Goal: Information Seeking & Learning: Learn about a topic

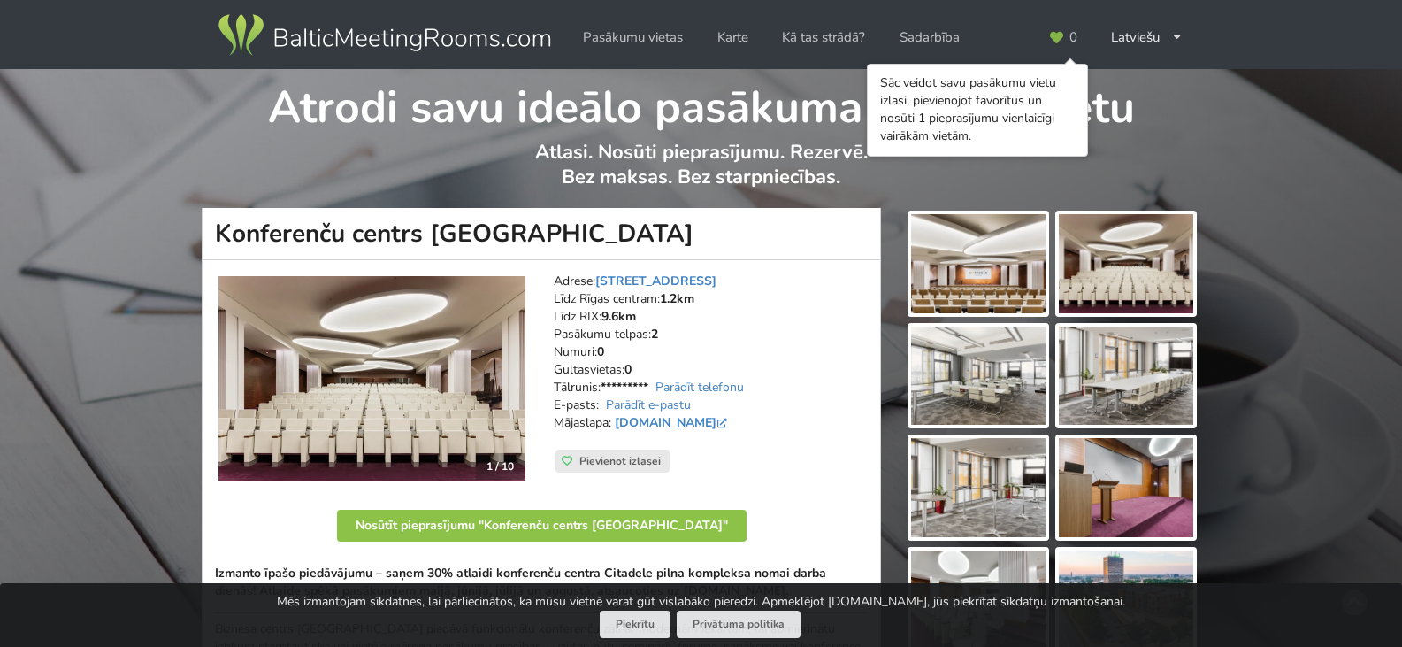
click at [979, 273] on img at bounding box center [978, 263] width 134 height 99
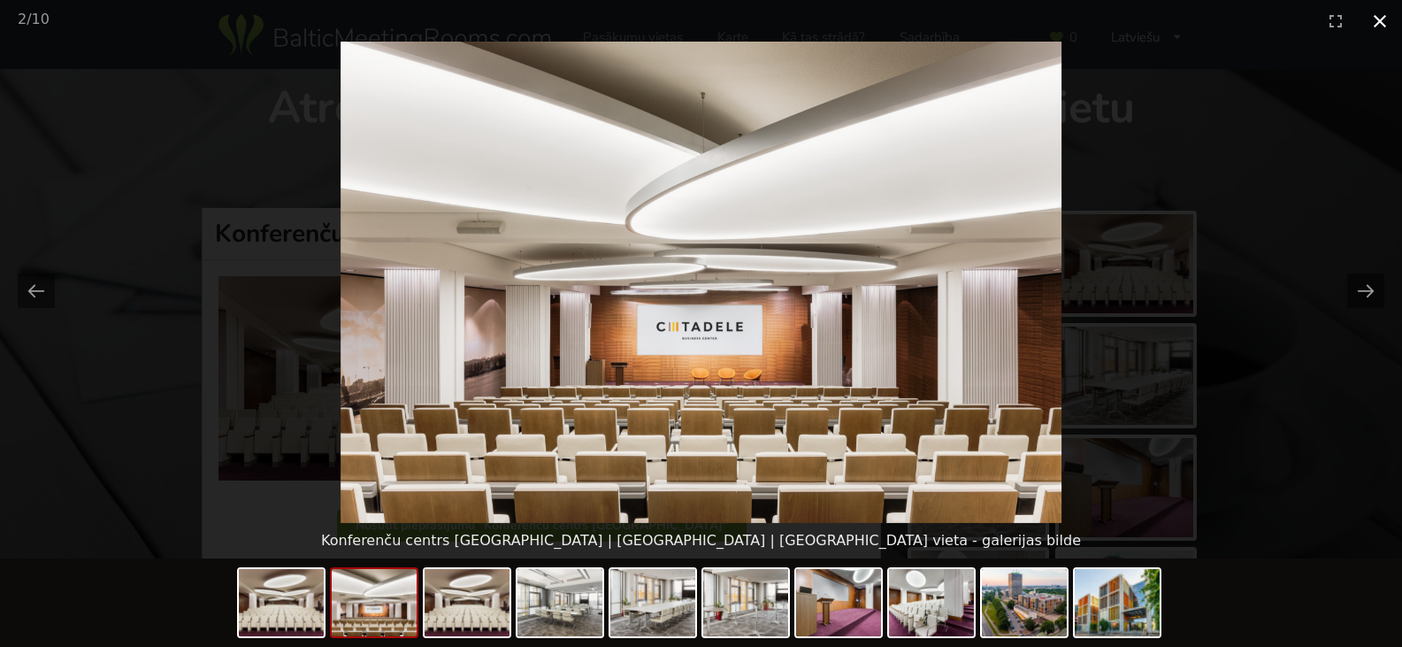
click at [1380, 21] on button "Close gallery" at bounding box center [1380, 21] width 44 height 42
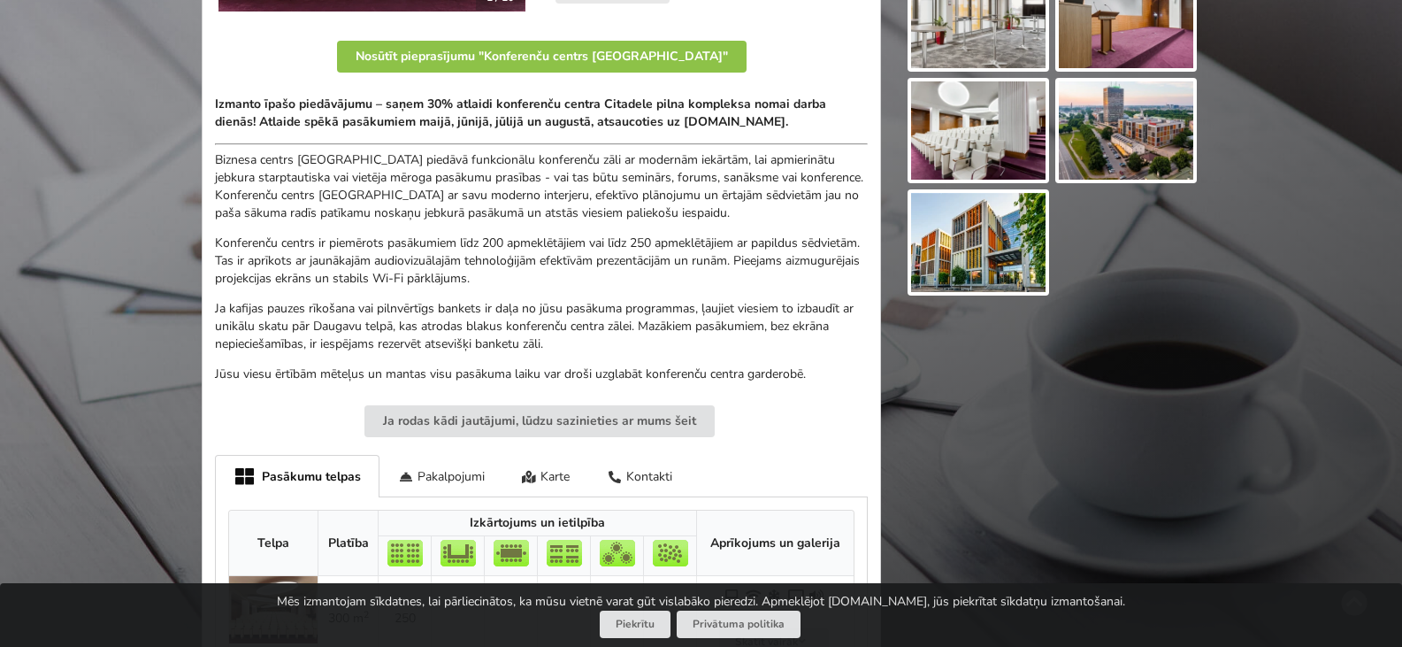
scroll to position [442, 0]
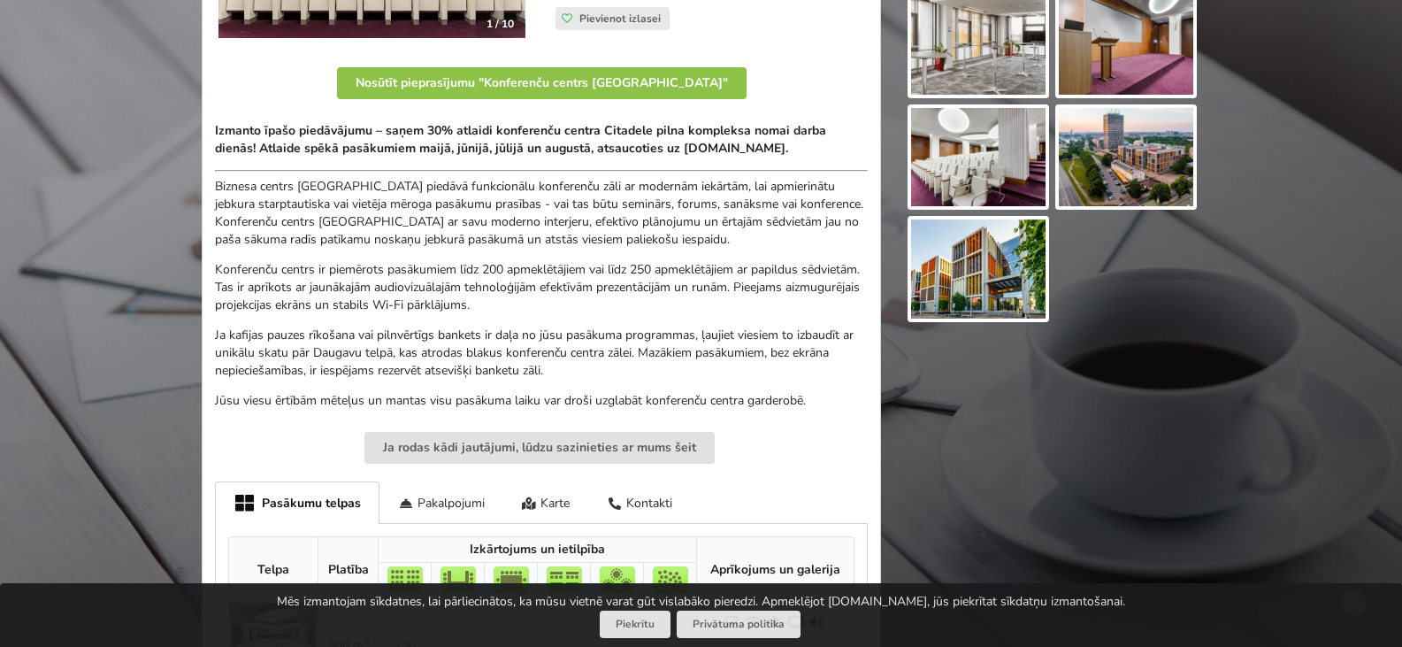
click at [985, 265] on img at bounding box center [978, 268] width 134 height 99
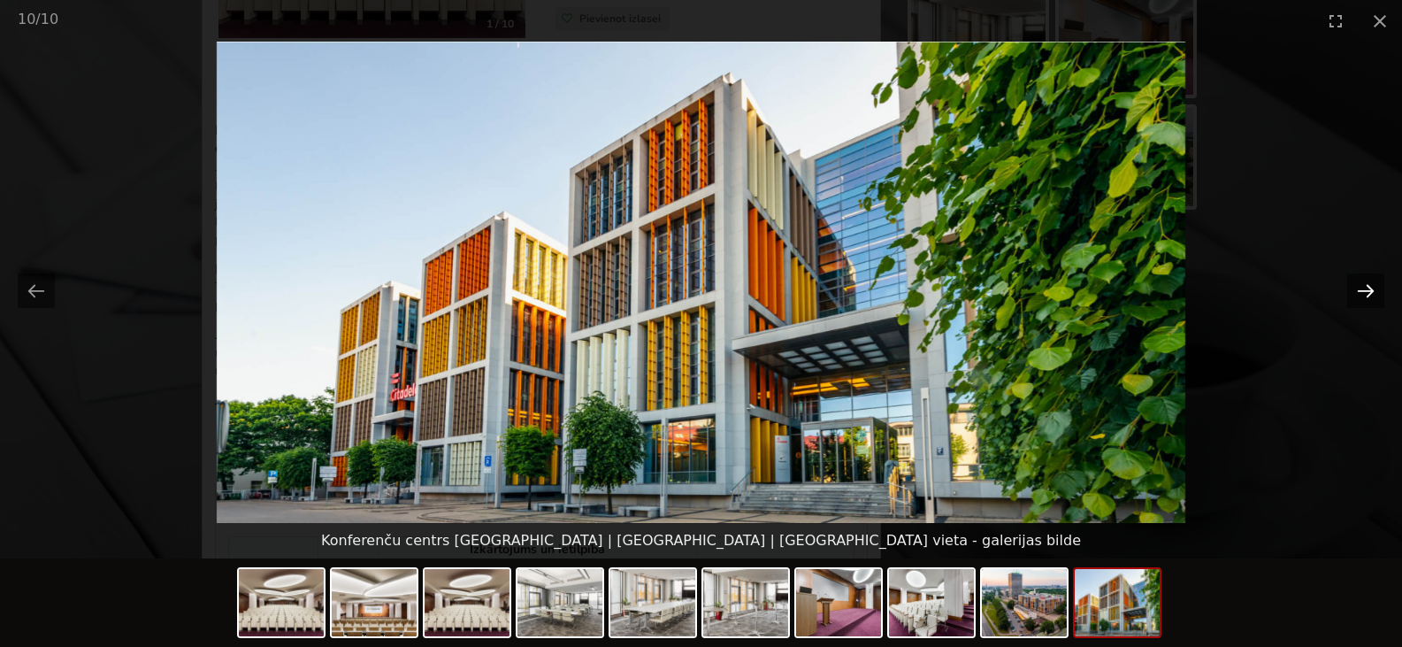
click at [1360, 301] on button "Next slide" at bounding box center [1365, 290] width 37 height 35
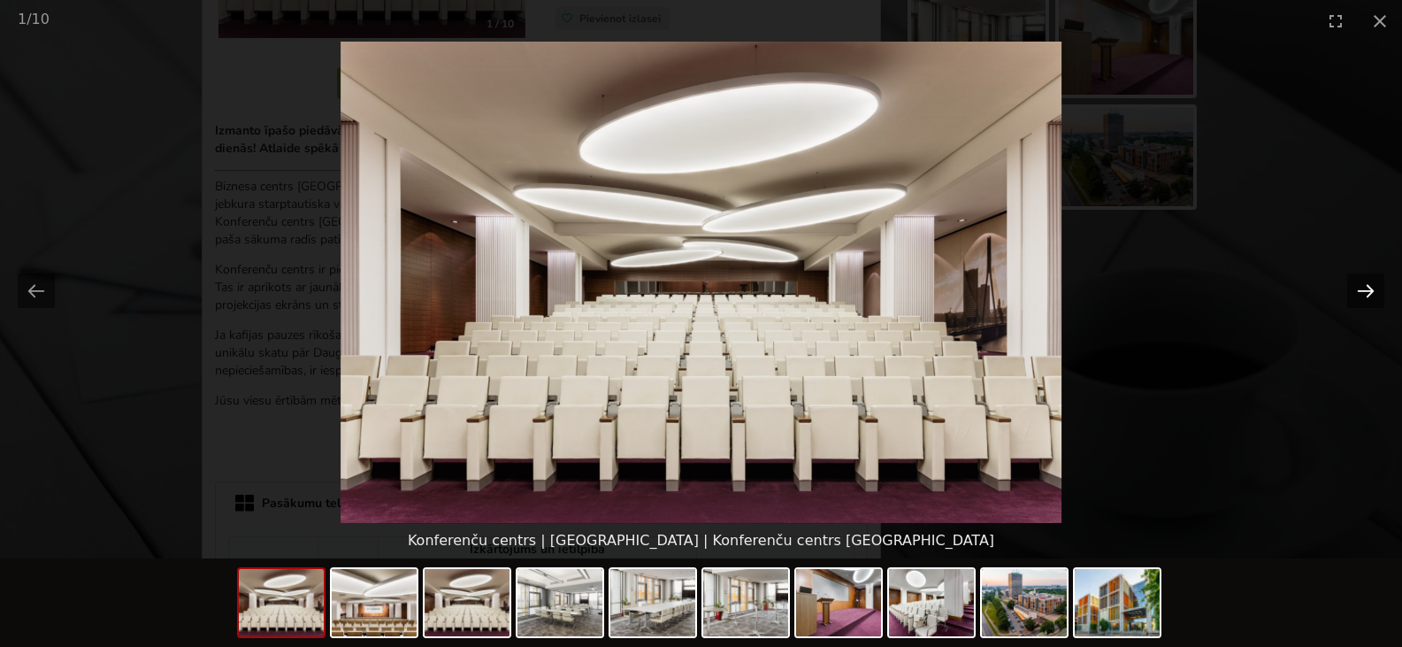
click at [1360, 296] on button "Next slide" at bounding box center [1365, 290] width 37 height 35
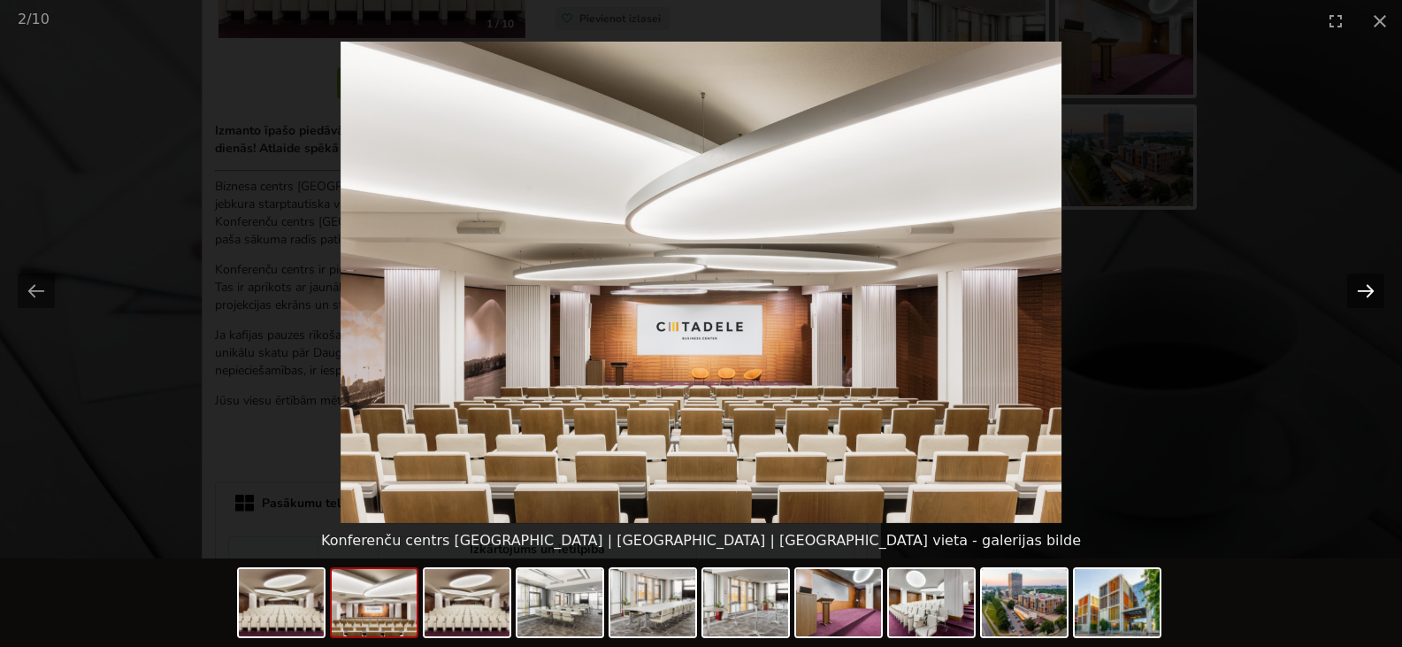
click at [1360, 296] on button "Next slide" at bounding box center [1365, 290] width 37 height 35
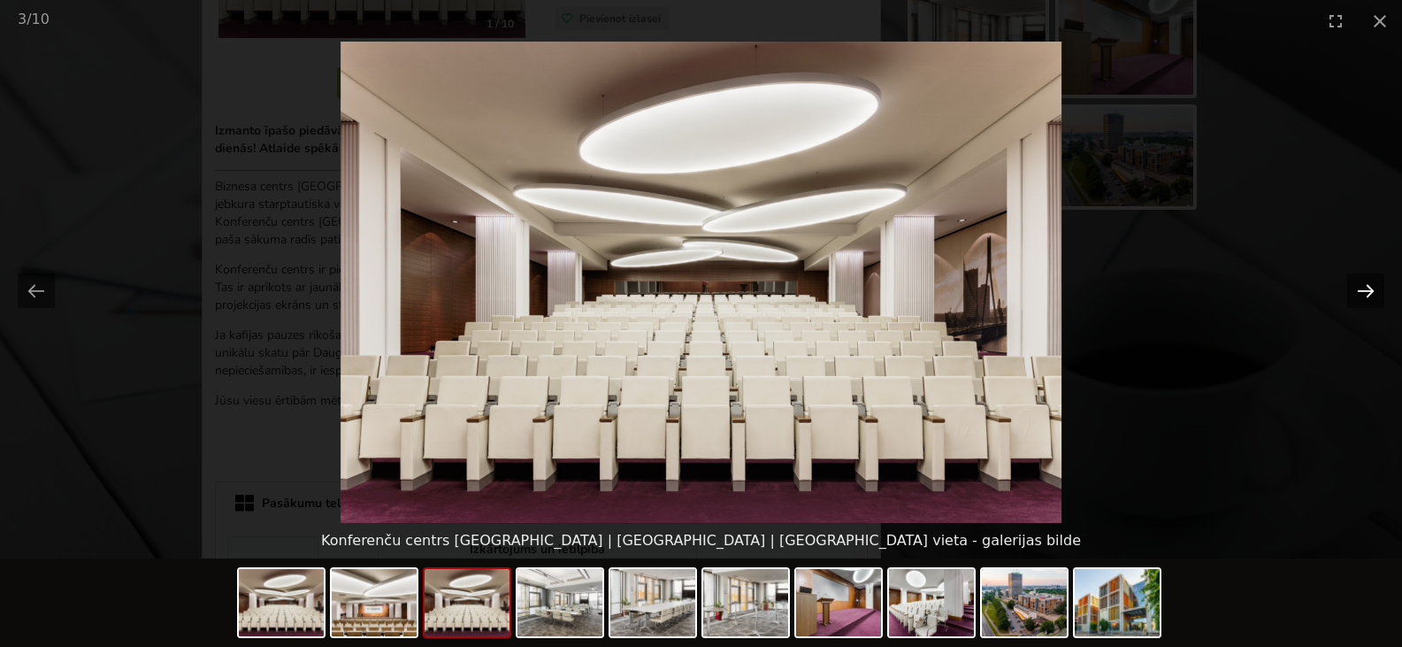
click at [1360, 296] on button "Next slide" at bounding box center [1365, 290] width 37 height 35
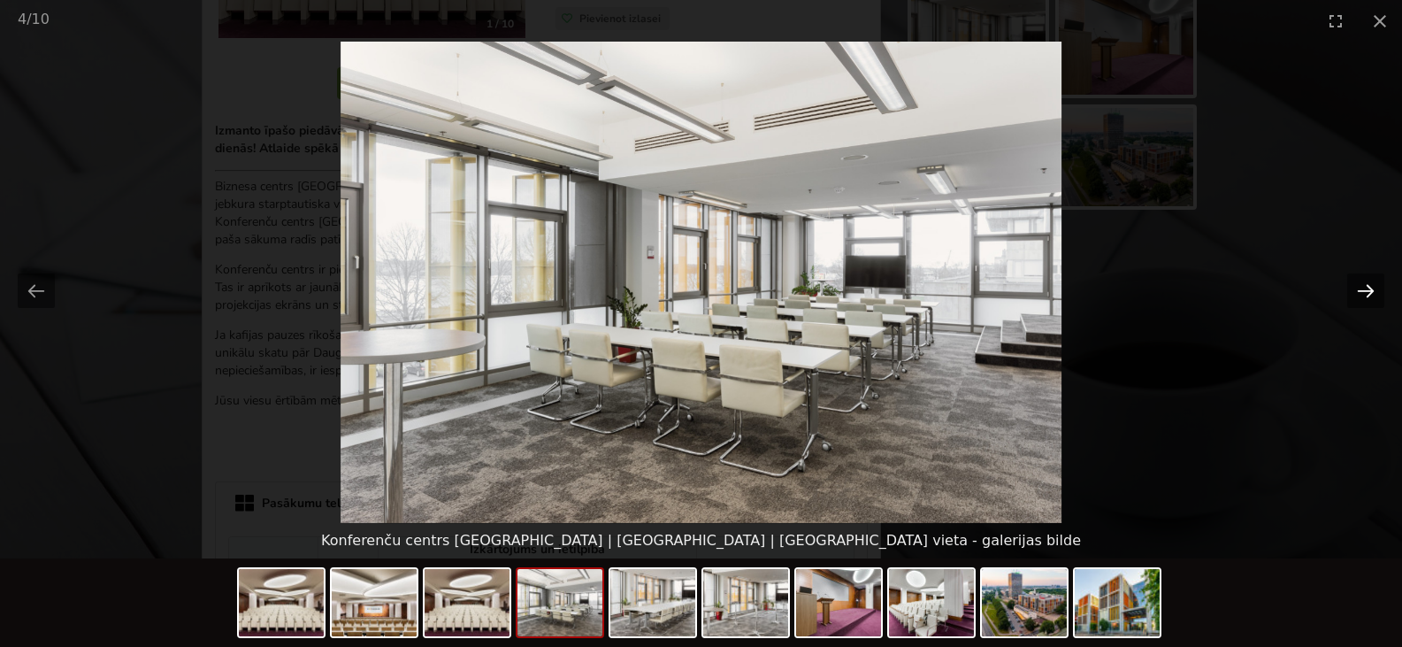
click at [1360, 296] on button "Next slide" at bounding box center [1365, 290] width 37 height 35
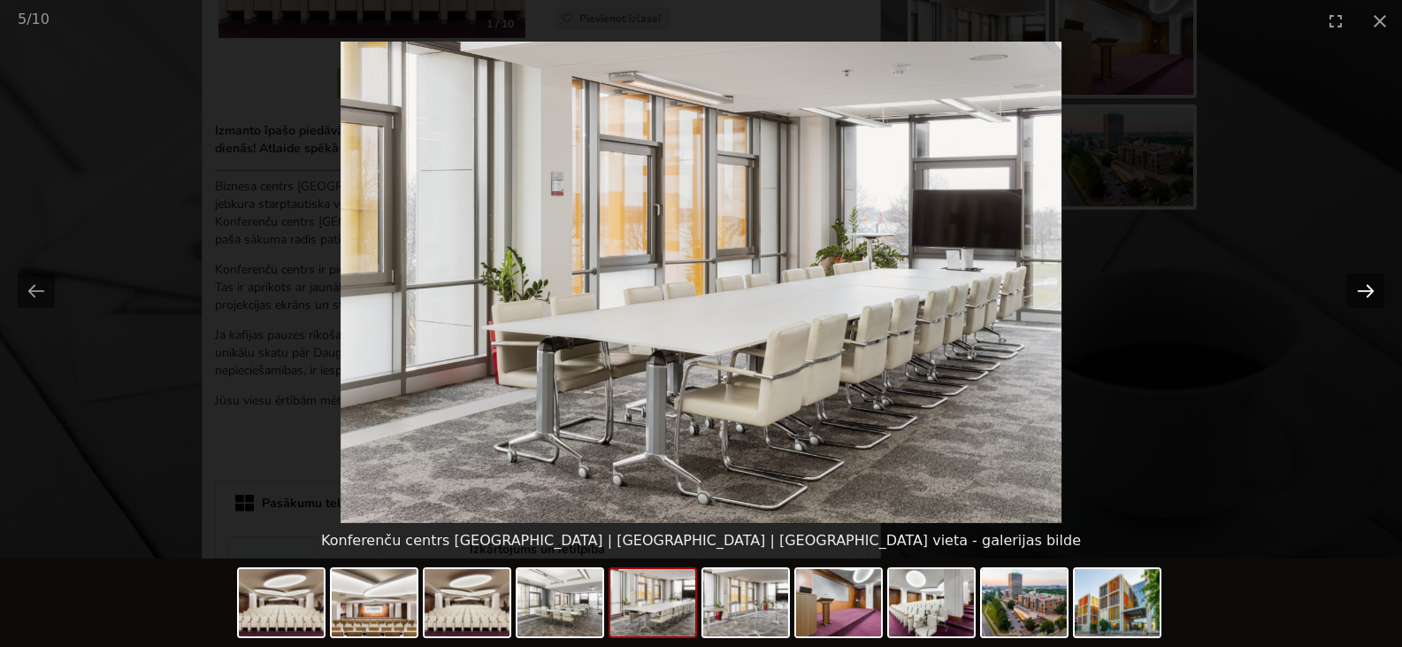
click at [1360, 296] on button "Next slide" at bounding box center [1365, 290] width 37 height 35
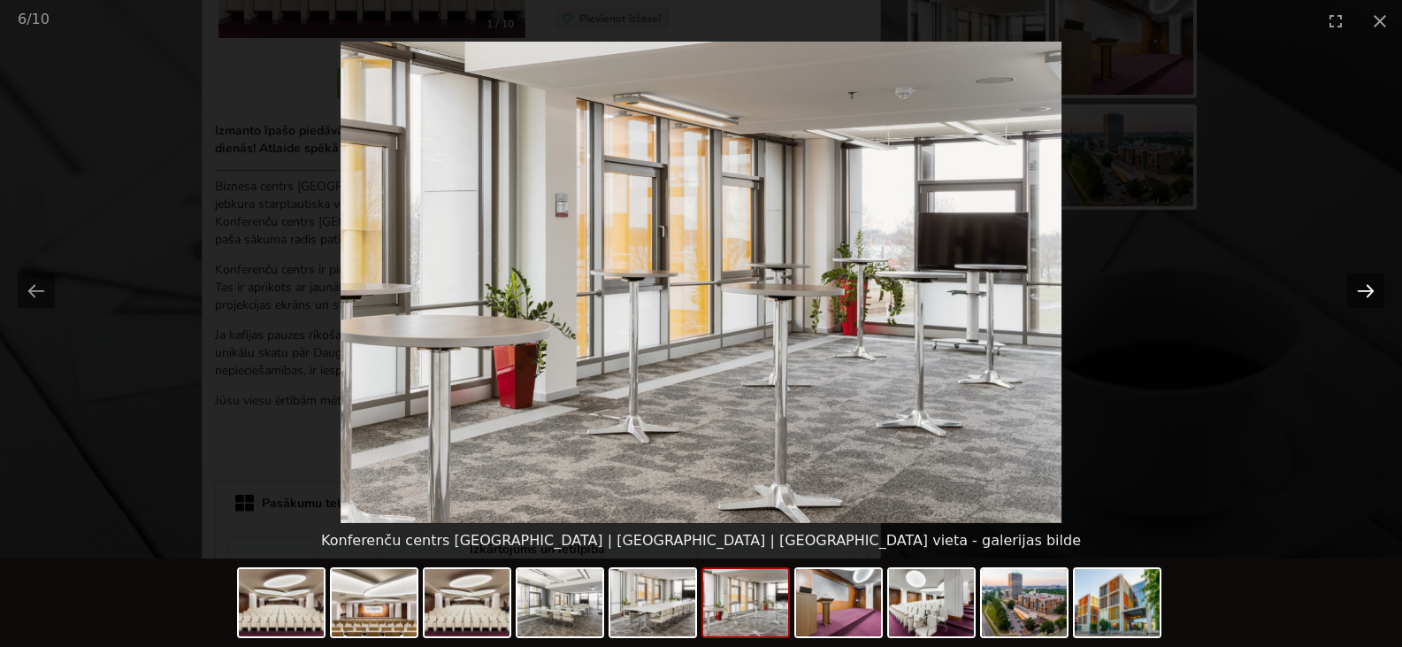
click at [1360, 296] on button "Next slide" at bounding box center [1365, 290] width 37 height 35
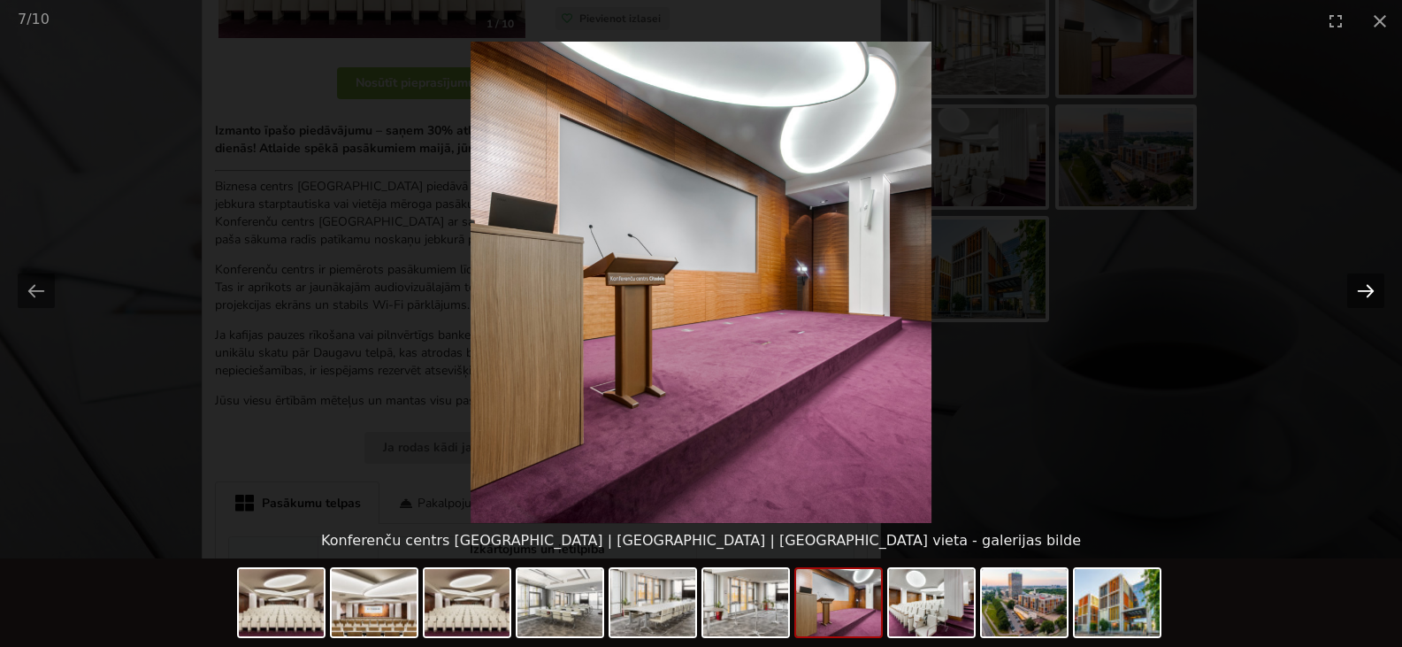
click at [1360, 296] on button "Next slide" at bounding box center [1365, 290] width 37 height 35
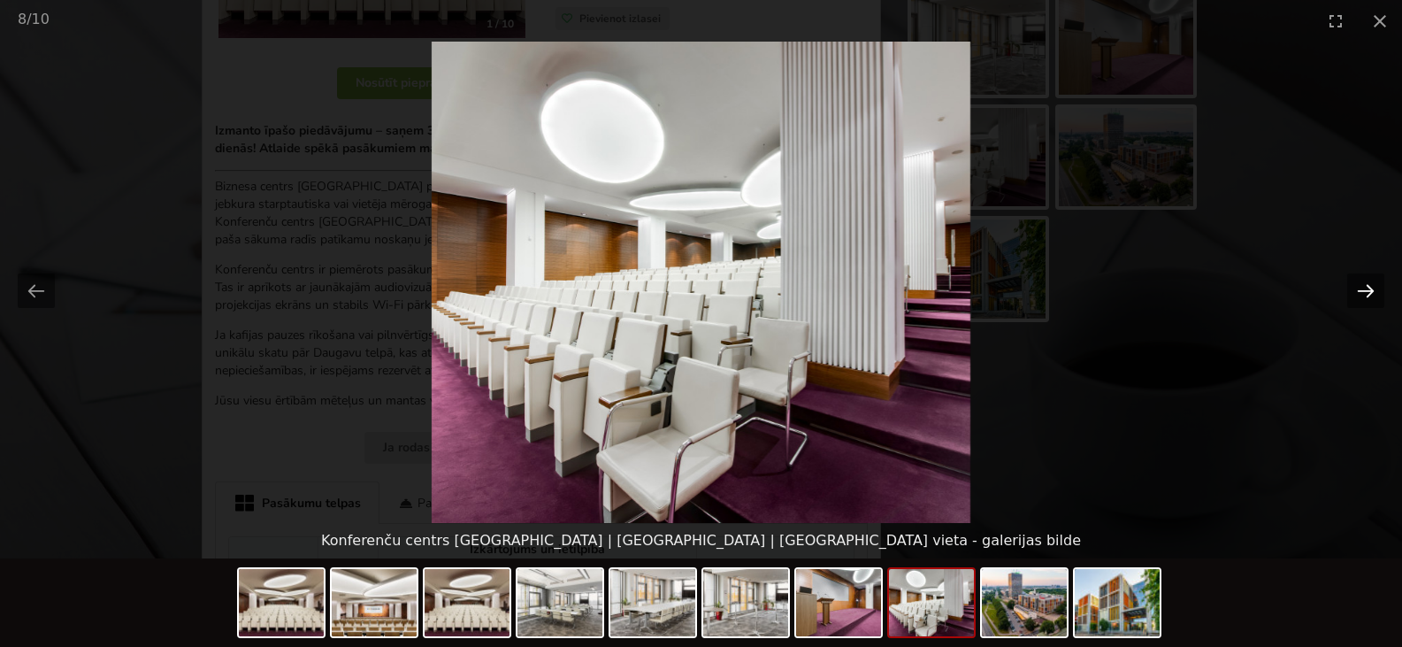
click at [1360, 296] on button "Next slide" at bounding box center [1365, 290] width 37 height 35
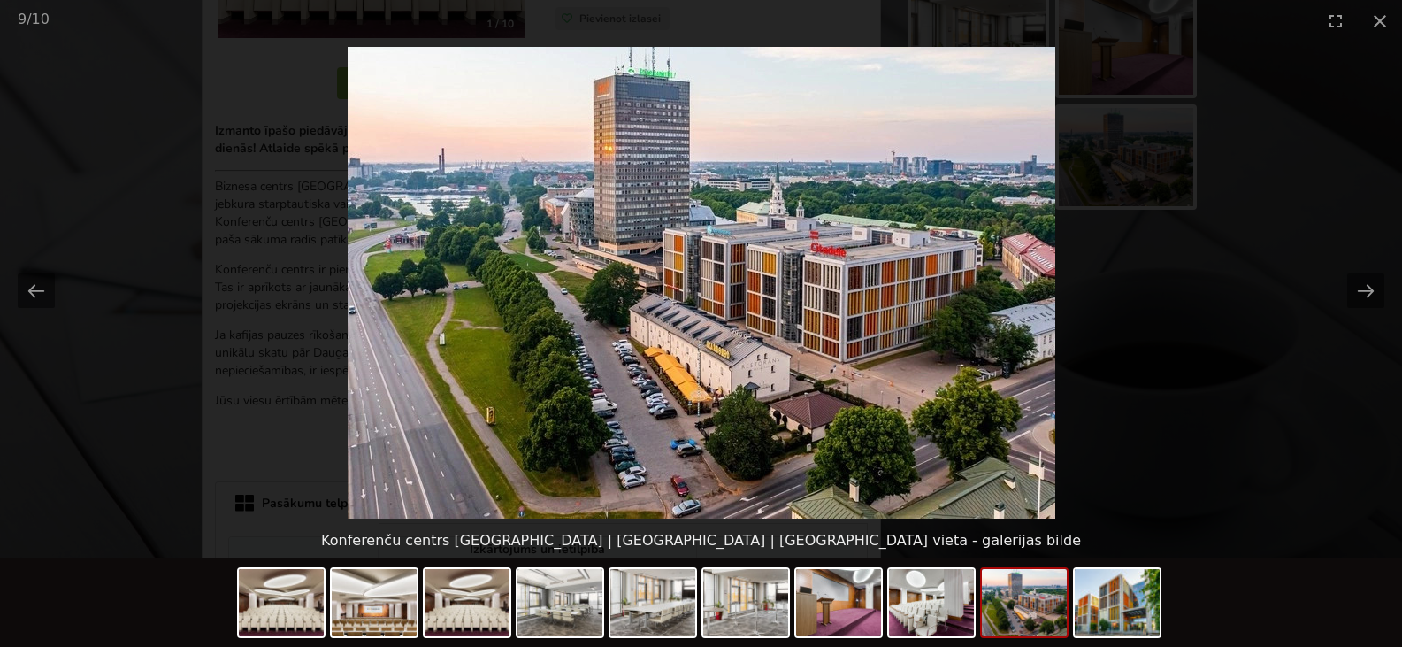
scroll to position [0, 0]
click at [836, 306] on img at bounding box center [702, 283] width 708 height 472
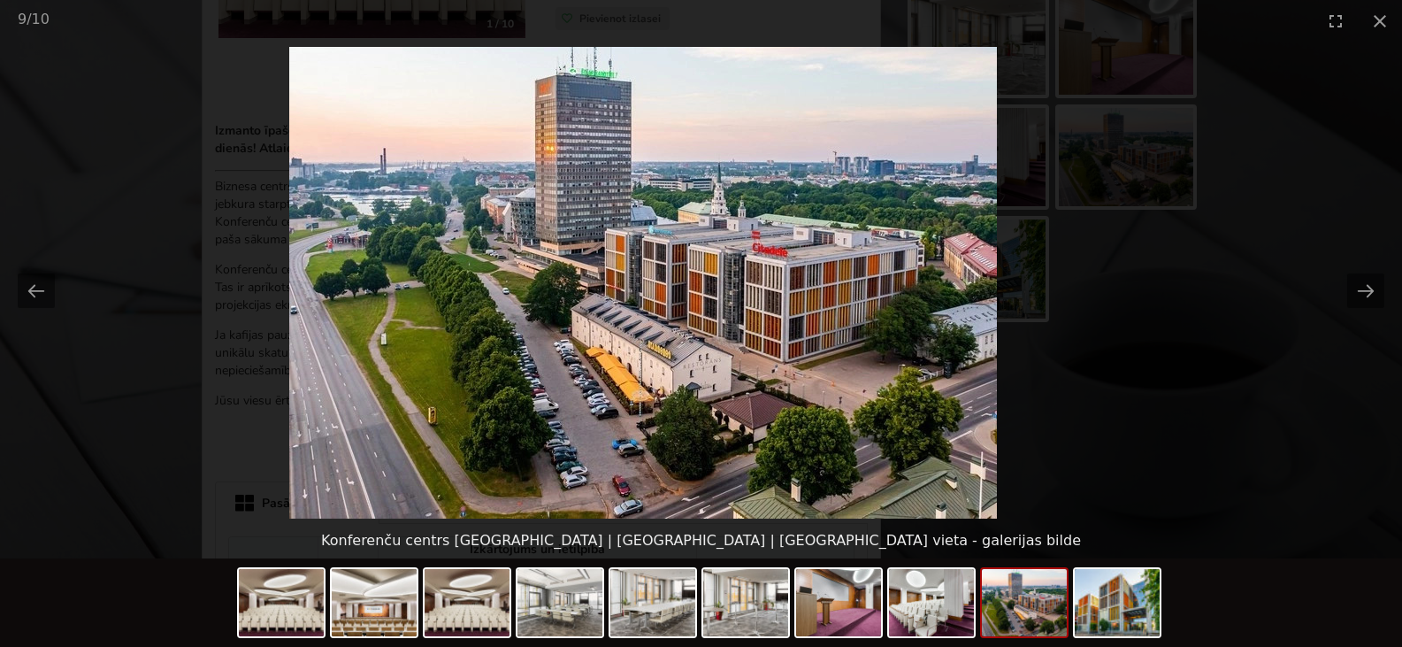
drag, startPoint x: 887, startPoint y: 319, endPoint x: 834, endPoint y: 301, distance: 56.0
click at [831, 302] on img at bounding box center [643, 283] width 708 height 472
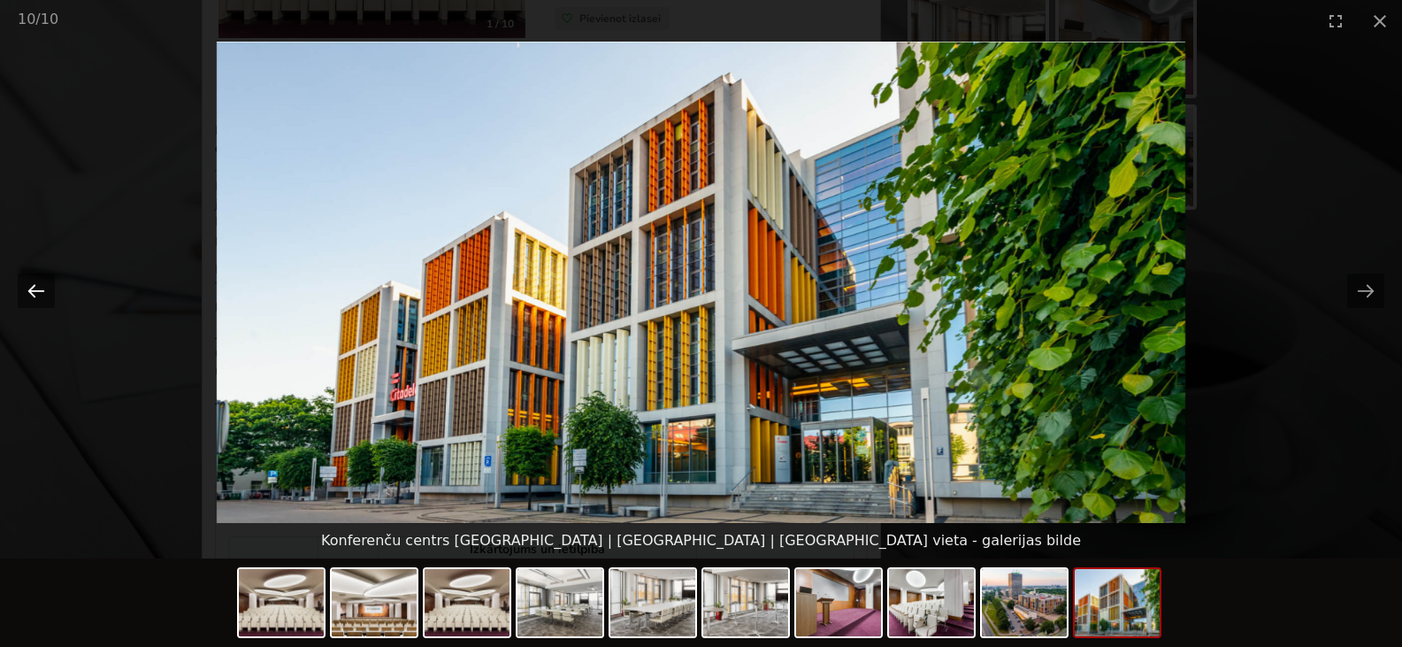
click at [35, 291] on button "Previous slide" at bounding box center [36, 290] width 37 height 35
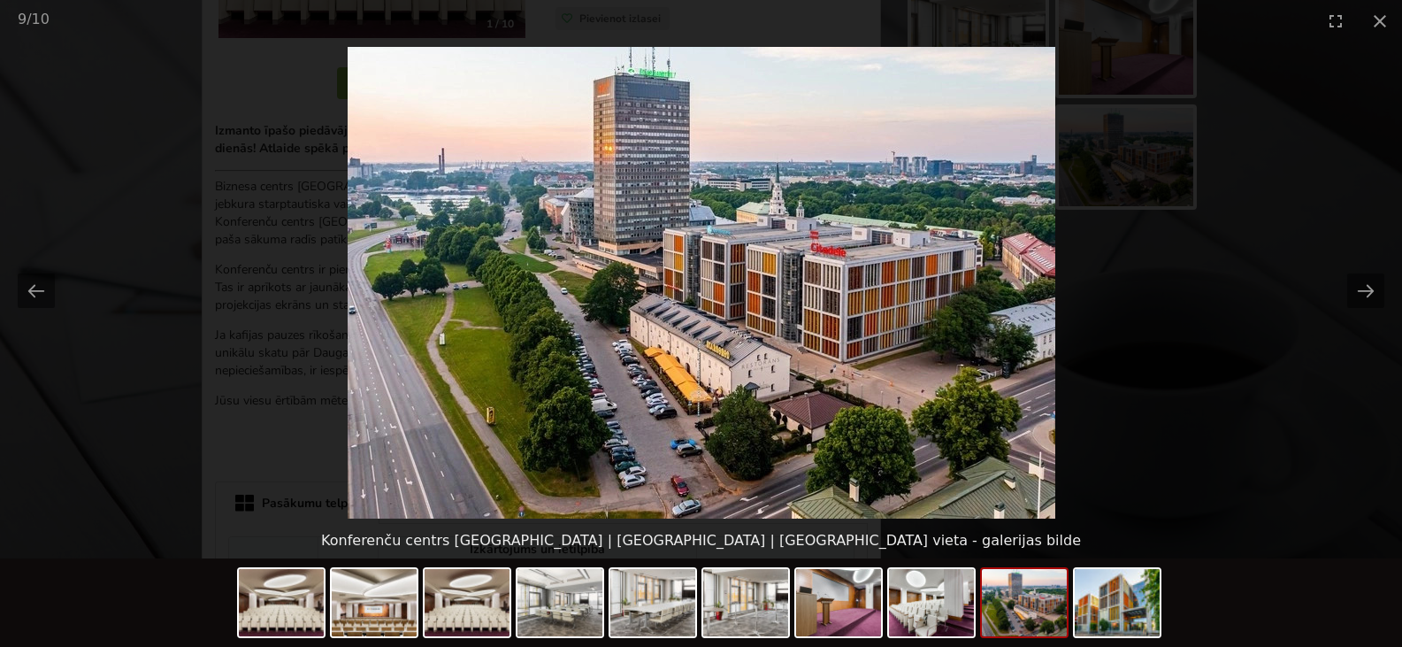
click at [957, 327] on img at bounding box center [702, 283] width 708 height 472
click at [1365, 295] on button "Next slide" at bounding box center [1365, 290] width 37 height 35
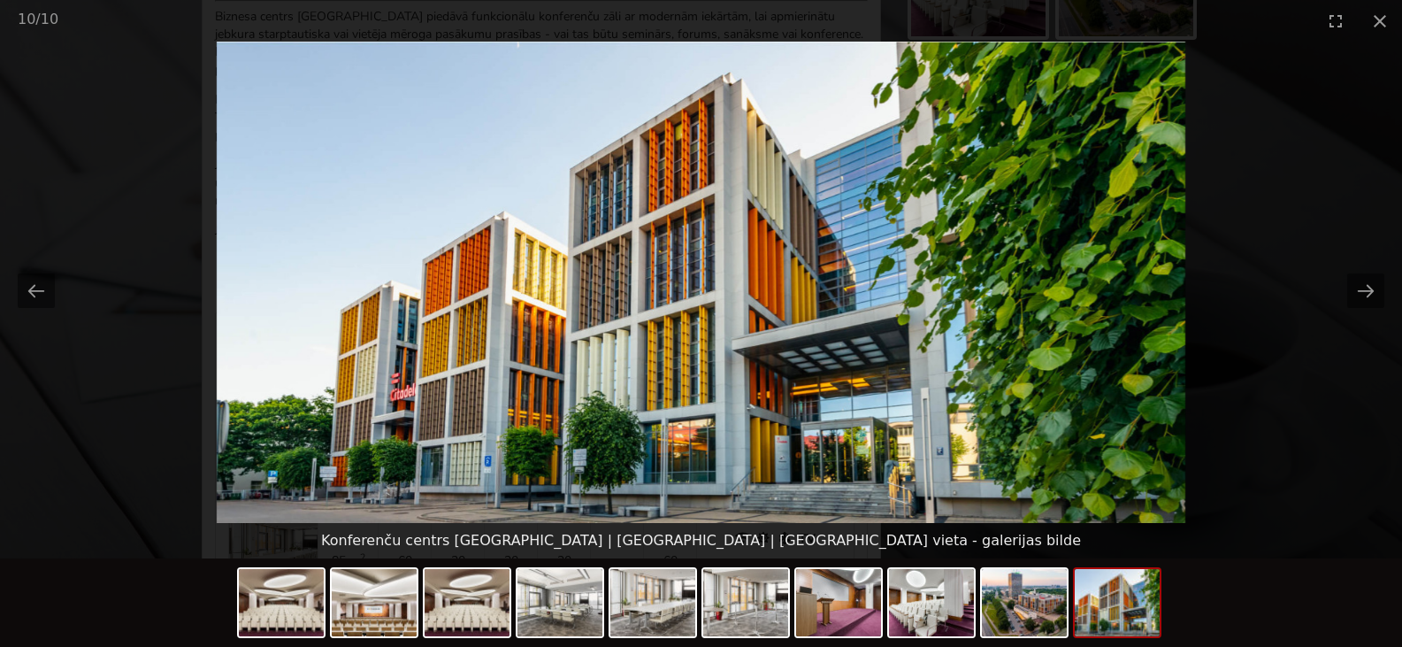
scroll to position [619, 0]
click at [317, 591] on img at bounding box center [281, 602] width 85 height 67
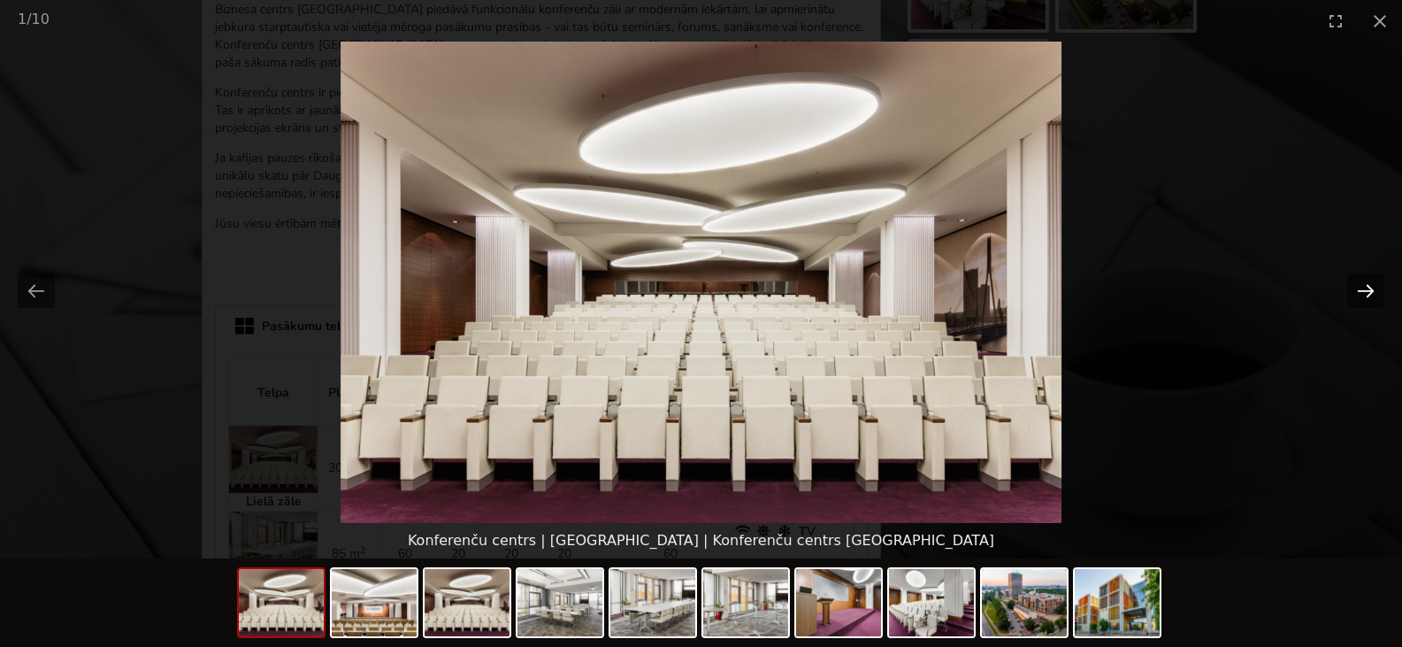
click at [1377, 303] on button "Next slide" at bounding box center [1365, 290] width 37 height 35
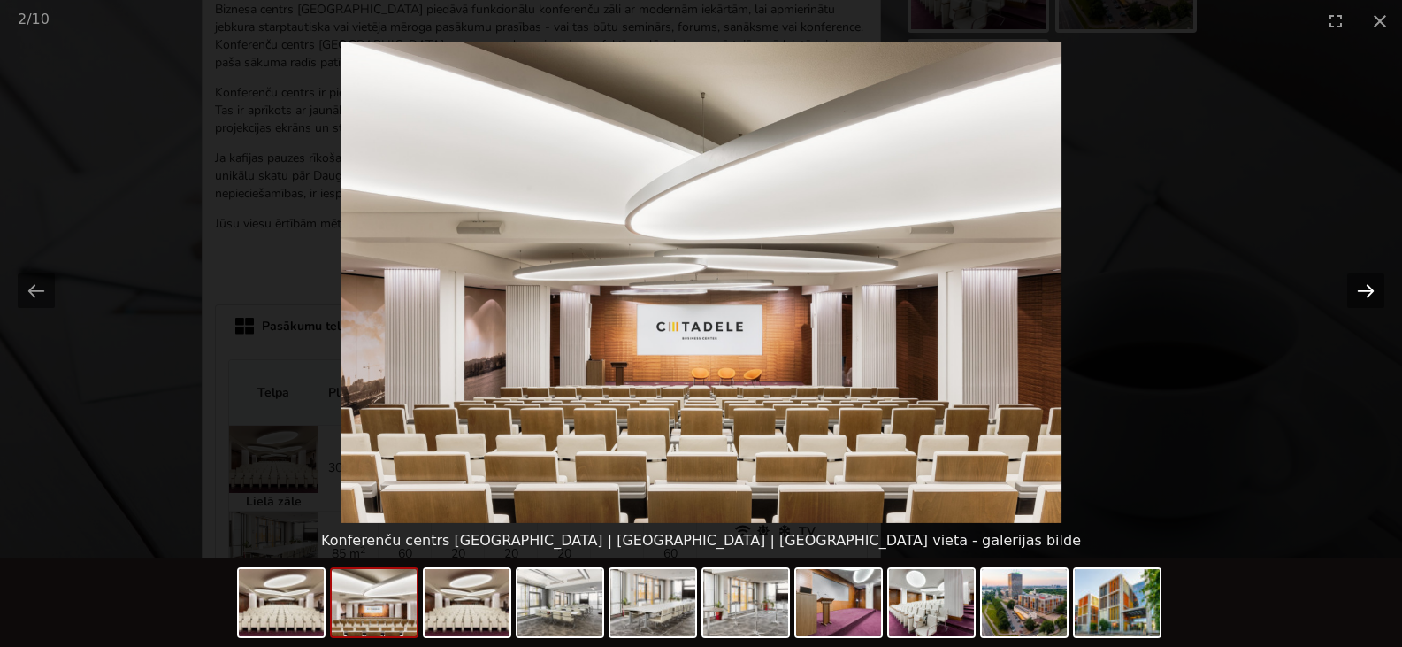
click at [1377, 303] on button "Next slide" at bounding box center [1365, 290] width 37 height 35
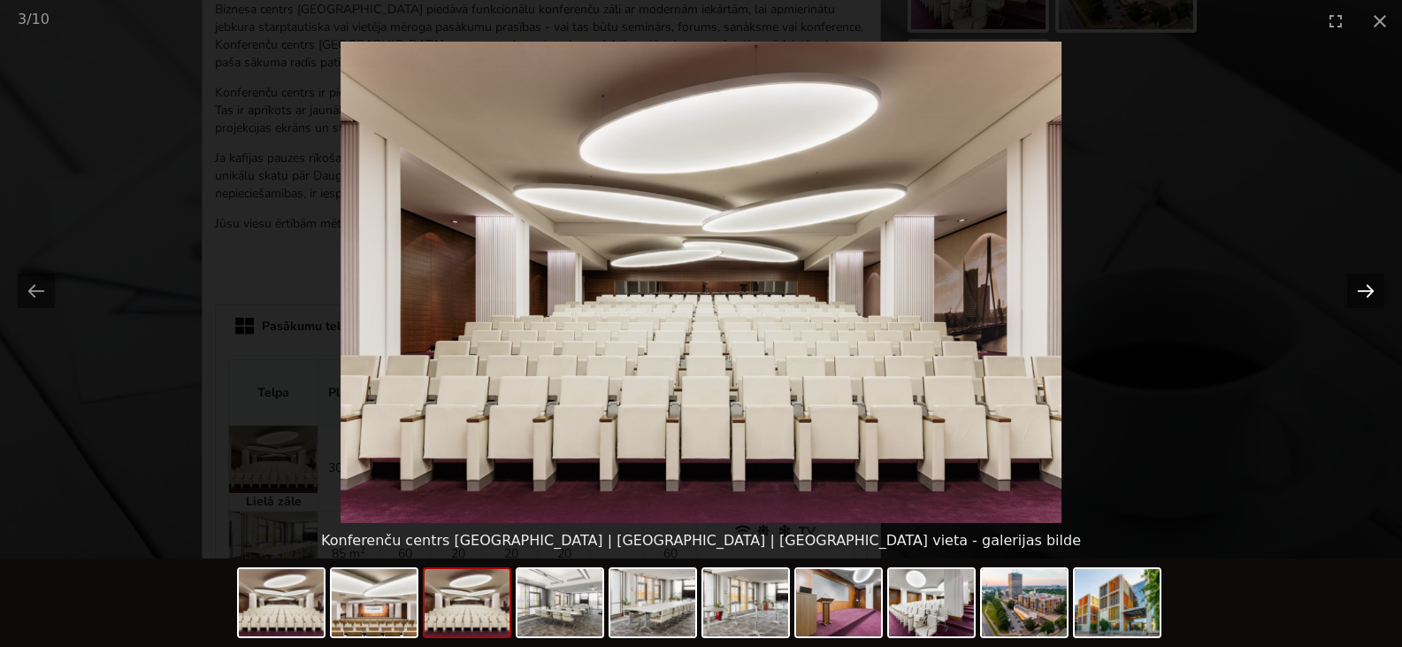
click at [1377, 303] on button "Next slide" at bounding box center [1365, 290] width 37 height 35
